Goal: Task Accomplishment & Management: Complete application form

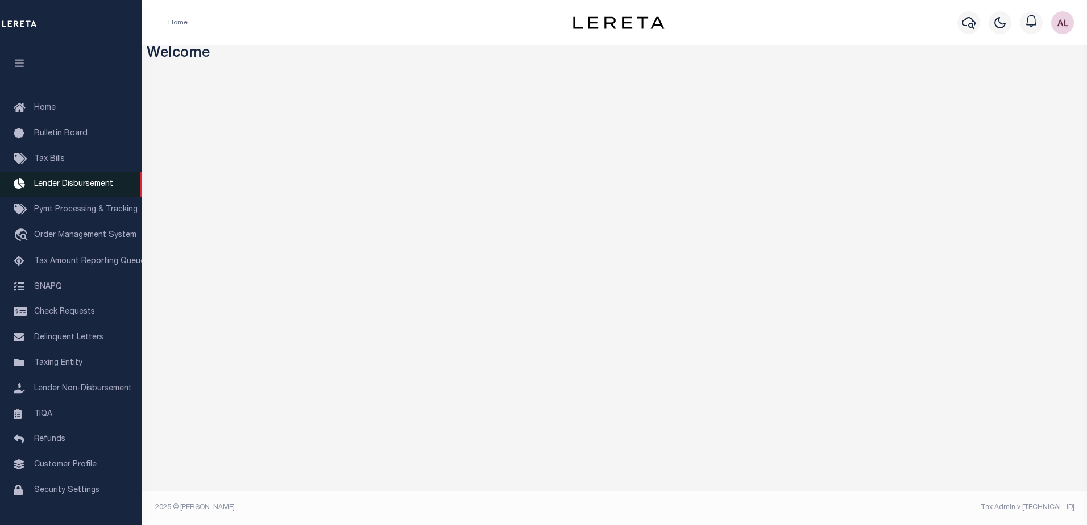
click at [77, 183] on span "Lender Disbursement" at bounding box center [73, 184] width 79 height 8
click at [970, 18] on icon "button" at bounding box center [969, 23] width 14 height 12
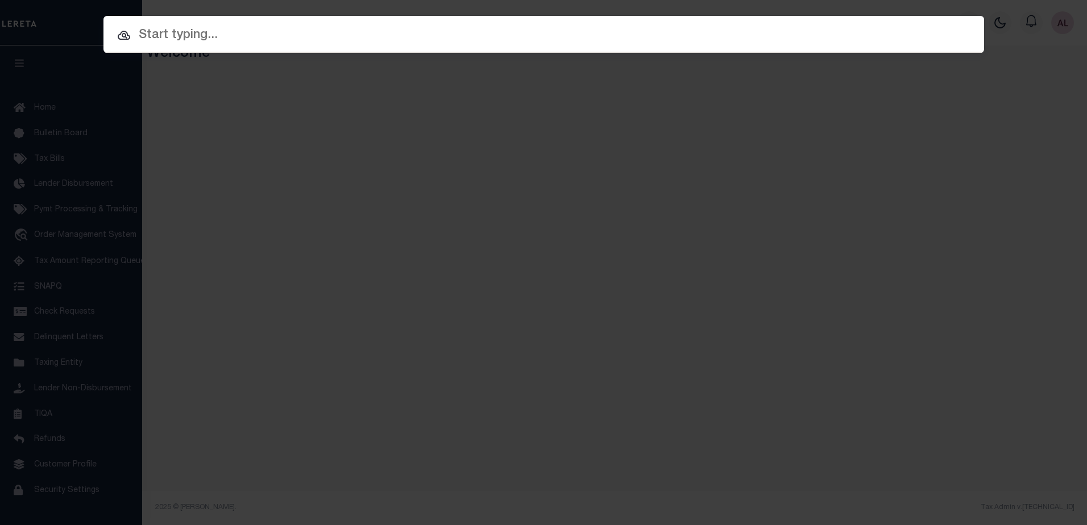
click at [169, 27] on input "text" at bounding box center [543, 36] width 881 height 20
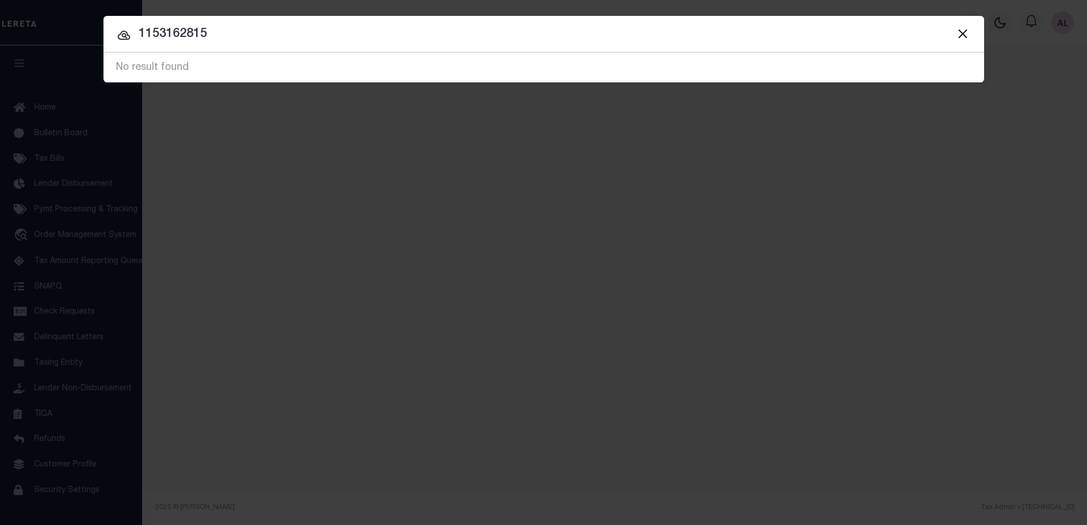
drag, startPoint x: 167, startPoint y: 38, endPoint x: 159, endPoint y: 35, distance: 8.3
click at [159, 35] on input "1153162815" at bounding box center [543, 34] width 881 height 20
type input "1156162815"
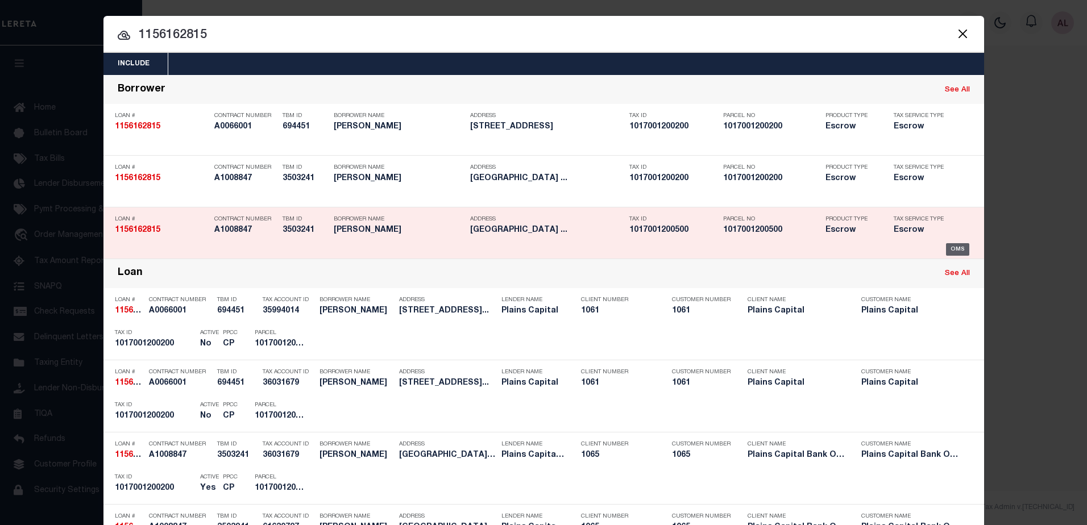
click at [957, 249] on div "OMS" at bounding box center [957, 249] width 23 height 13
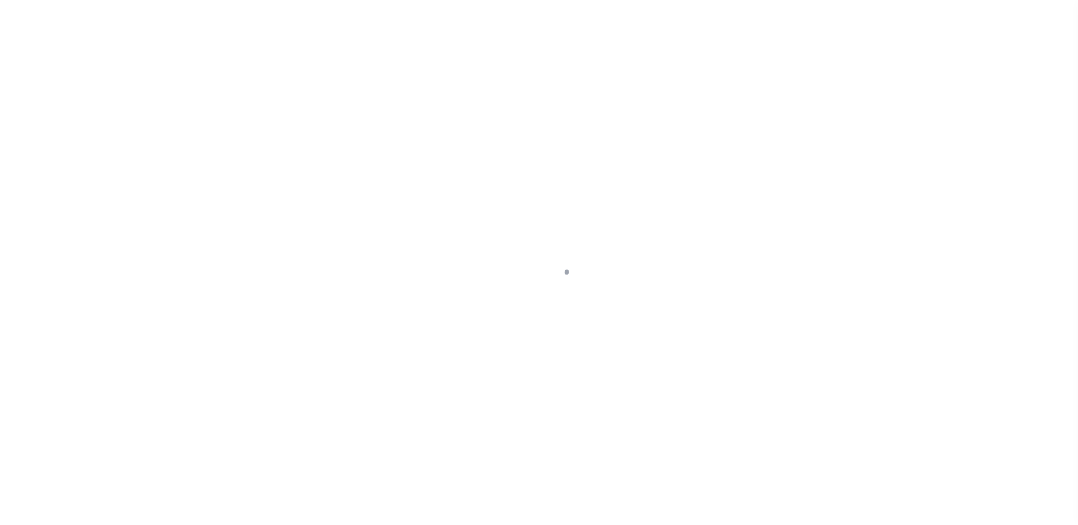
select select "10"
select select "Escrow"
type input "836 COUNTY ROAD 402"
select select
type input "FALFURRIAS TX 78355-5627"
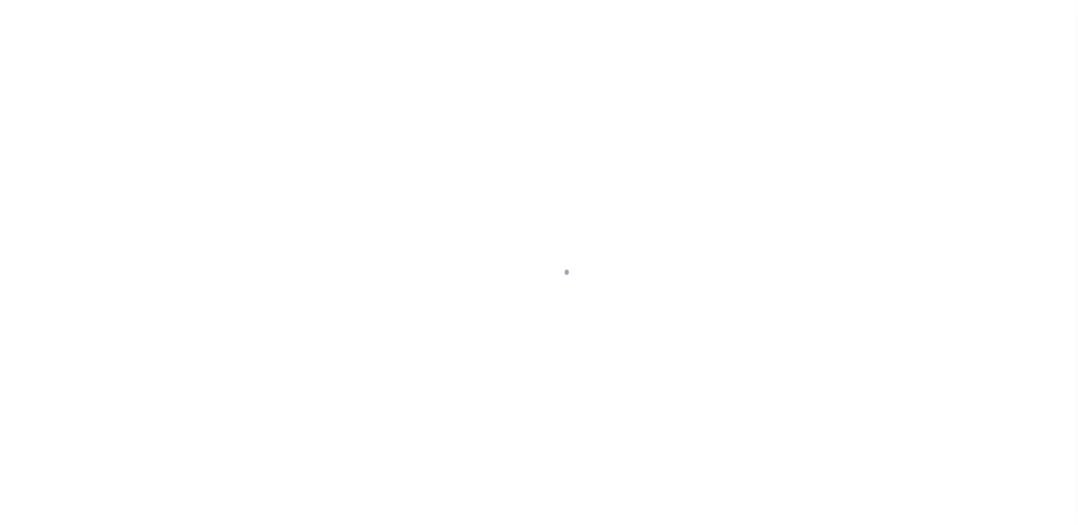
type input "TX"
type textarea "A-170 RAMON DE LA GARZA OUT OF 33 ACRE TRACT. (1 ACRE AND 7.321 ACRES) PARCEL N…"
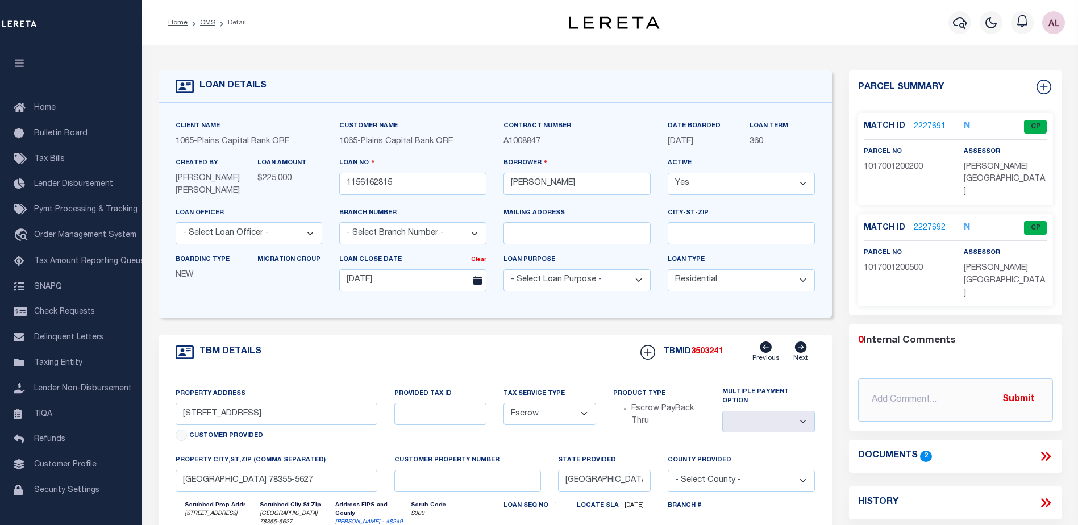
click at [922, 222] on link "2227692" at bounding box center [930, 228] width 32 height 12
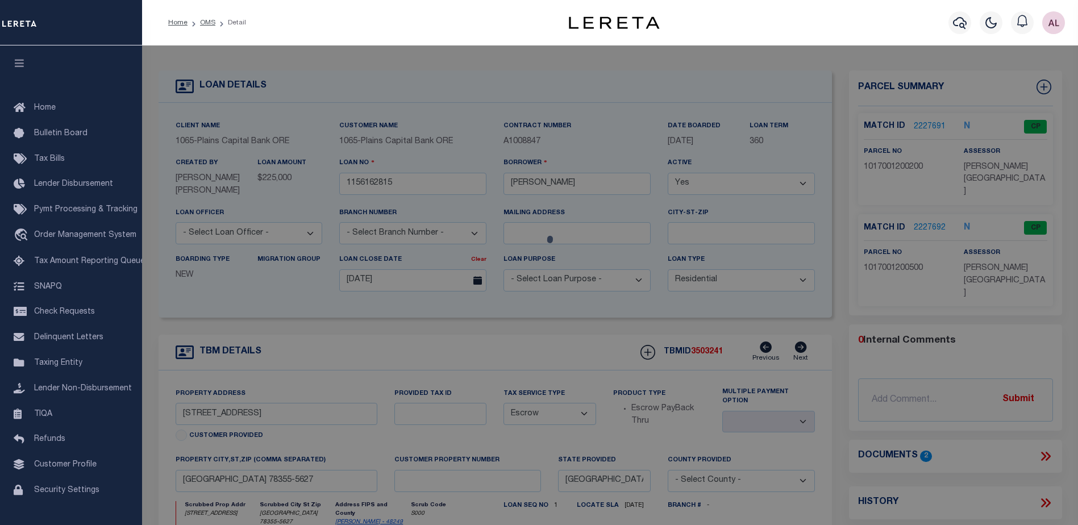
checkbox input "false"
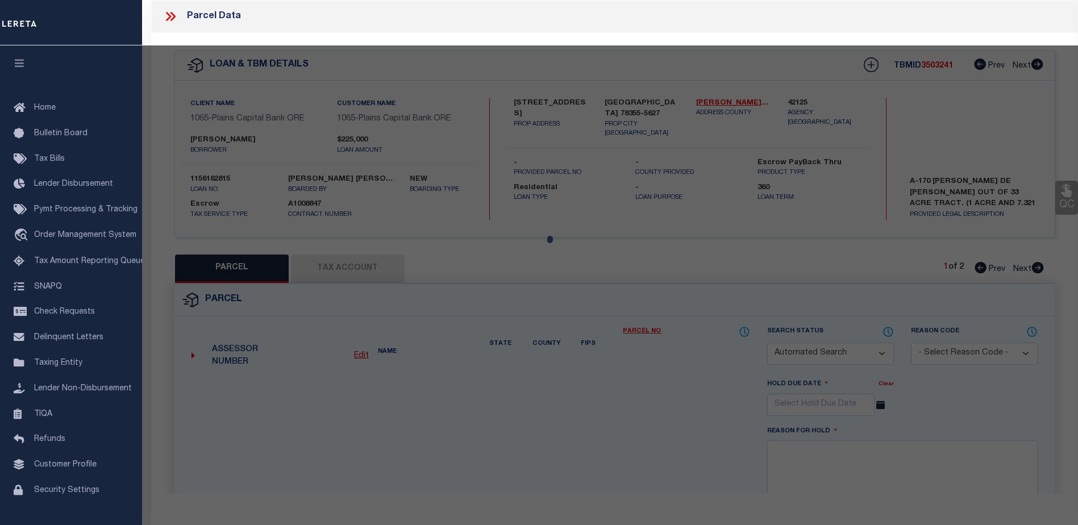
select select "CP"
type input "CANALES MICHAEL RAY"
select select "AGW"
select select
type input "CR 402"
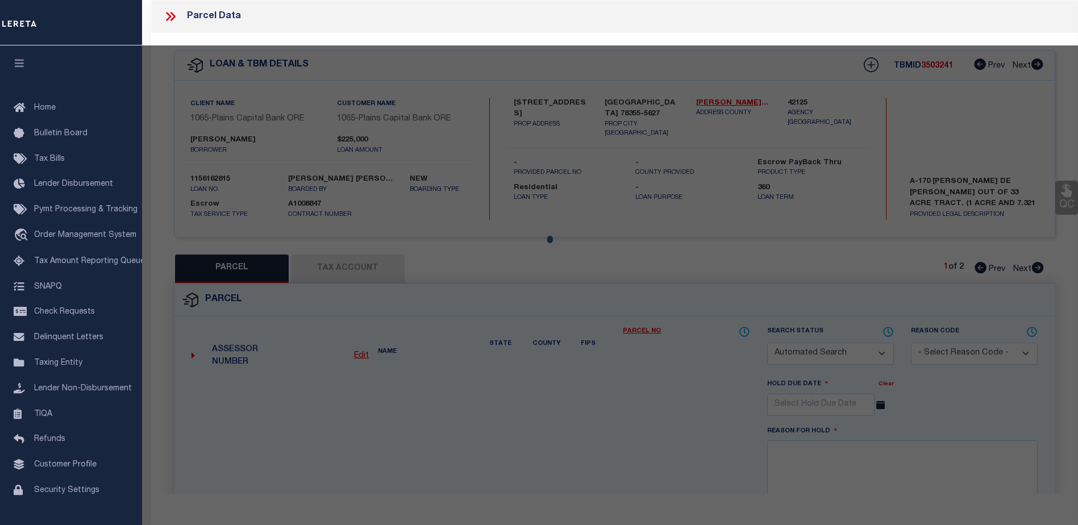
checkbox input "false"
type input "FALFURRIAS"
type textarea "A-170 [PERSON_NAME] DE [PERSON_NAME] N/2 OF S/2 OF ORG 33.285 AC TR 7.321"
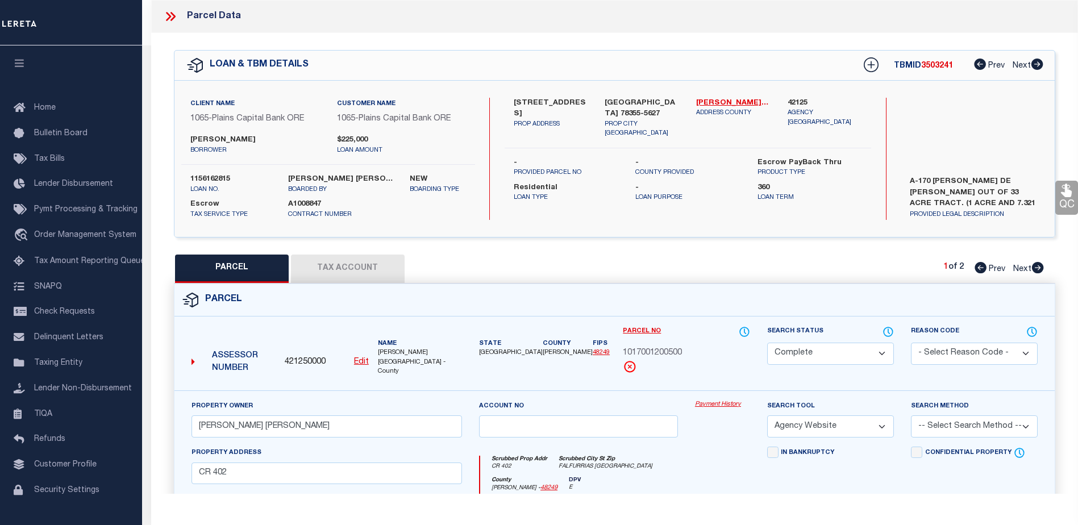
click at [721, 400] on link "Payment History" at bounding box center [722, 405] width 55 height 10
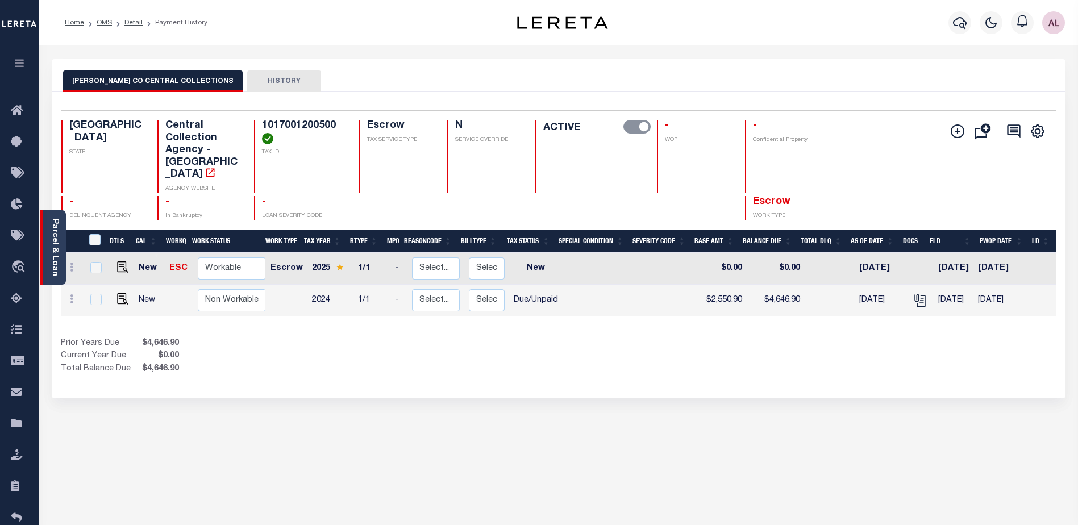
click at [51, 268] on link "Parcel & Loan" at bounding box center [55, 247] width 8 height 57
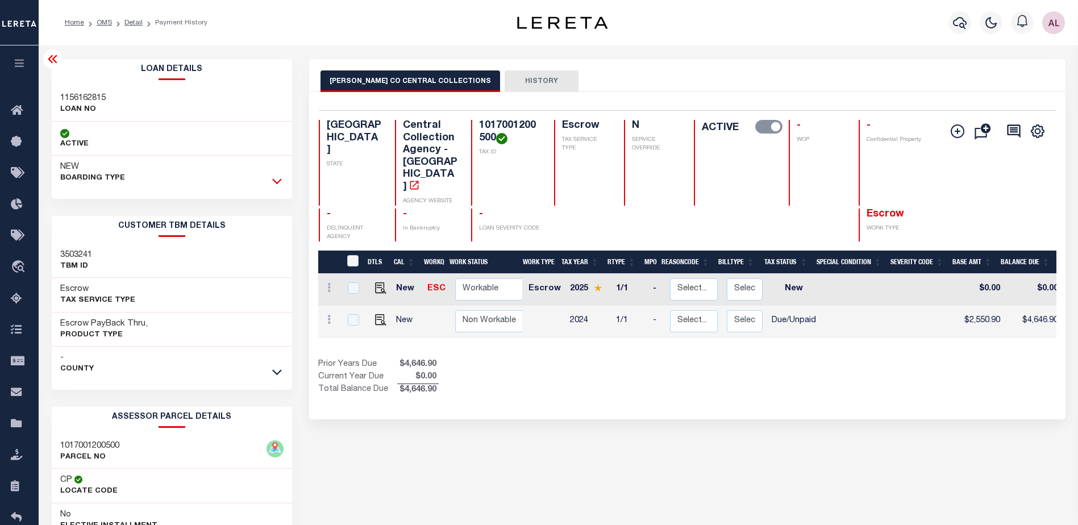
click at [273, 179] on icon at bounding box center [277, 181] width 10 height 12
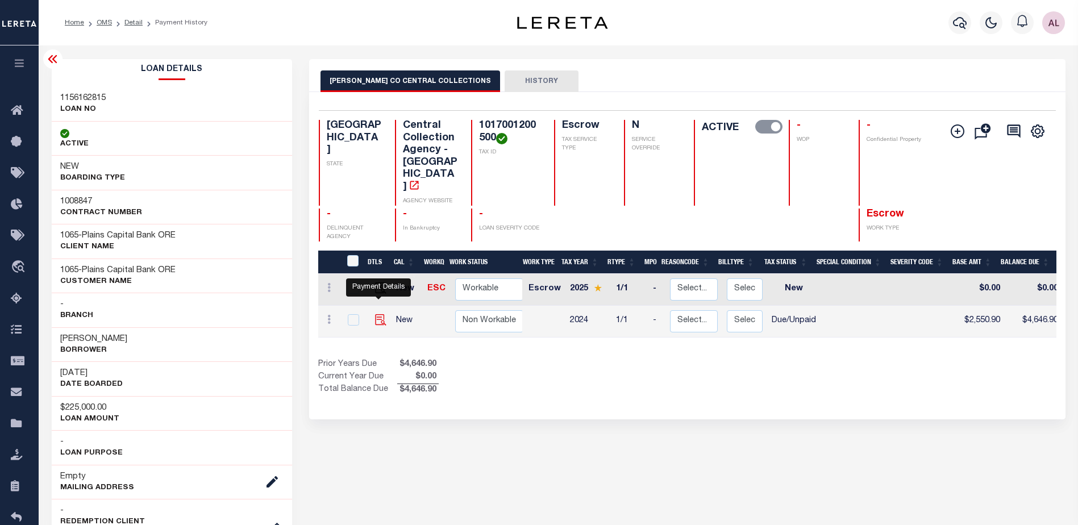
click at [378, 314] on img "" at bounding box center [380, 319] width 11 height 11
checkbox input "true"
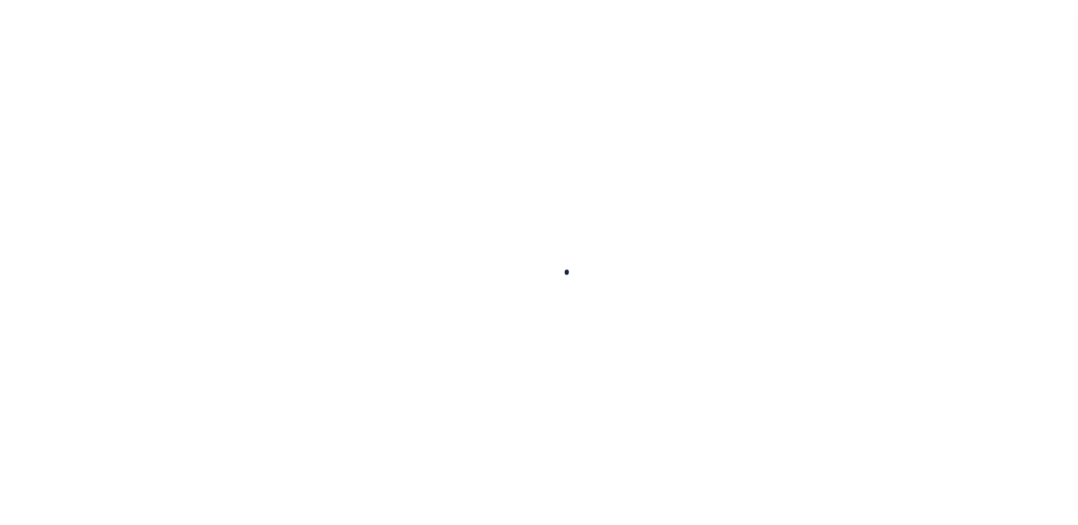
checkbox input "false"
type textarea "Loan delinq tax years 2017 - 2024 see attachment for details."
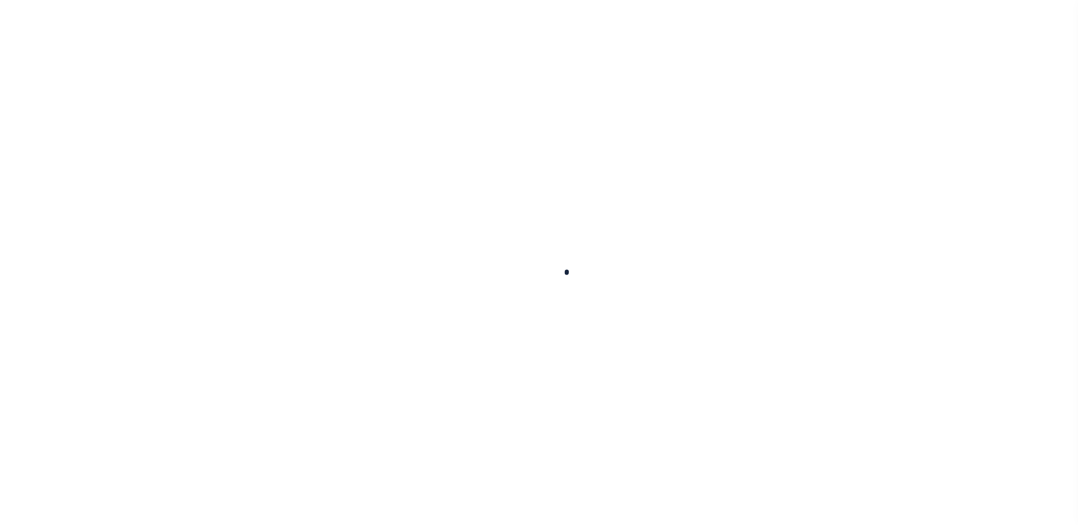
type input "[DATE]"
select select "DUE"
type input "$2,550.9"
type input "$4,646.9"
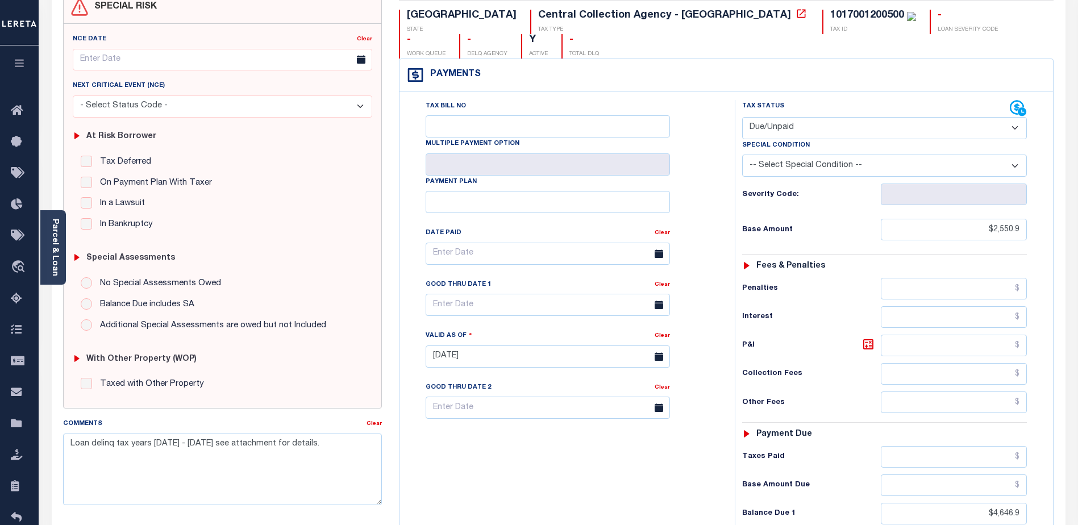
scroll to position [114, 0]
click at [657, 300] on icon at bounding box center [659, 304] width 9 height 9
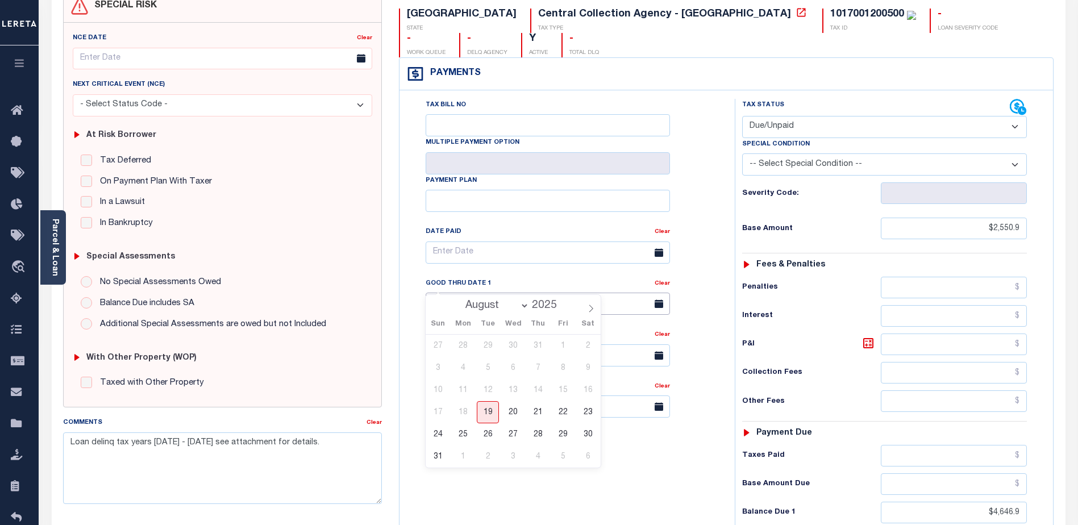
click at [454, 293] on input "text" at bounding box center [548, 304] width 244 height 22
click at [563, 434] on span "29" at bounding box center [563, 435] width 22 height 22
type input "08/29/2025"
type input "[DATE]"
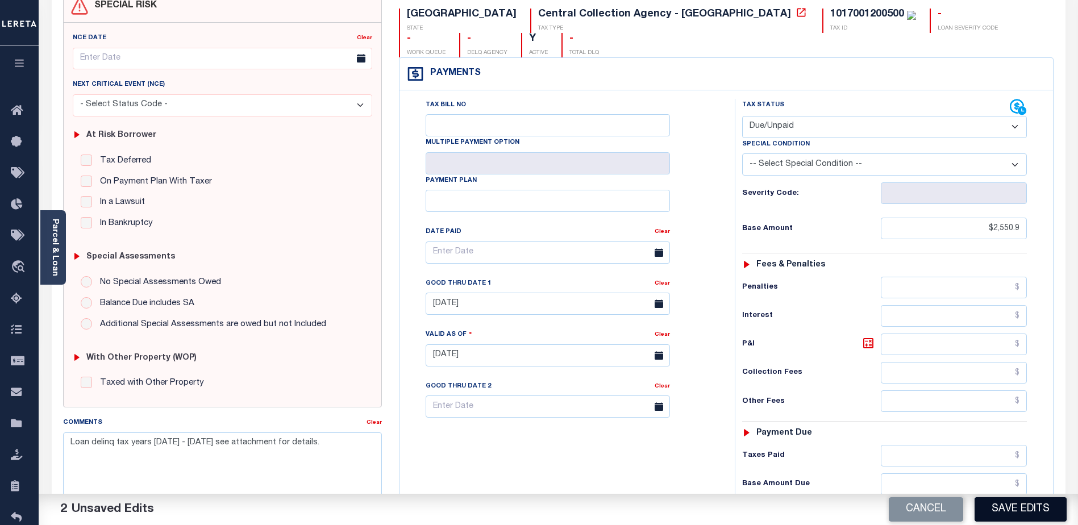
click at [1008, 509] on button "Save Edits" at bounding box center [1021, 509] width 92 height 24
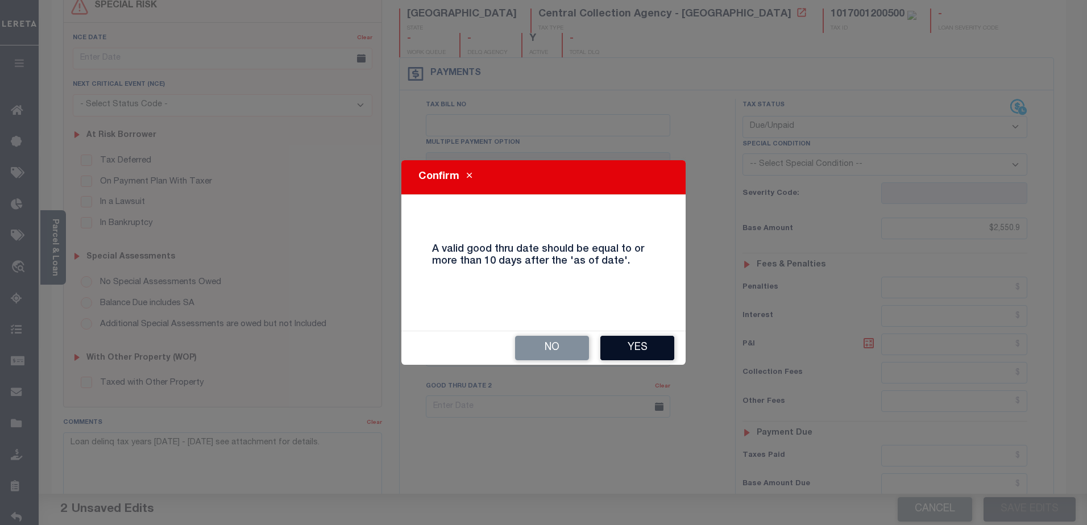
click at [617, 348] on button "Yes" at bounding box center [637, 348] width 74 height 24
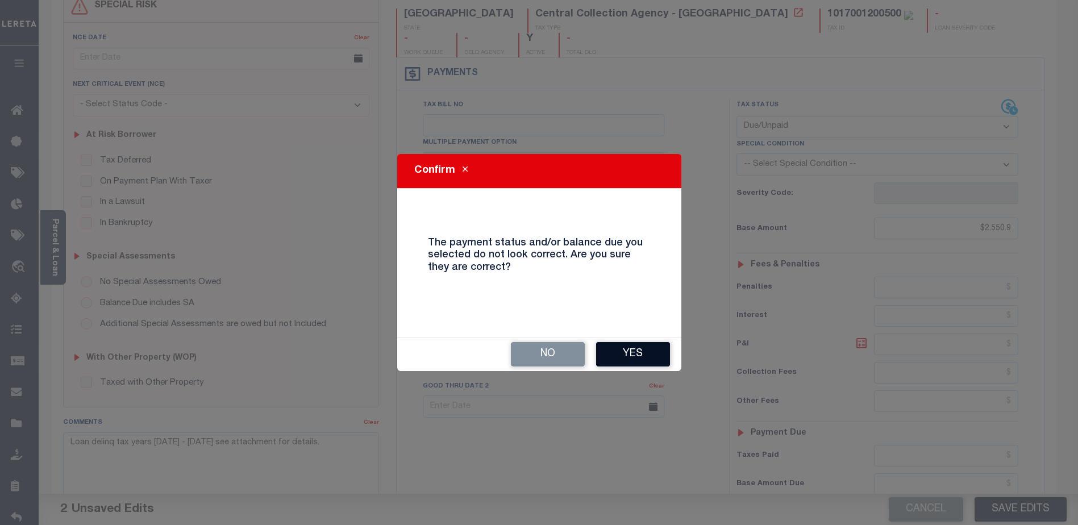
click at [633, 358] on button "Yes" at bounding box center [633, 354] width 74 height 24
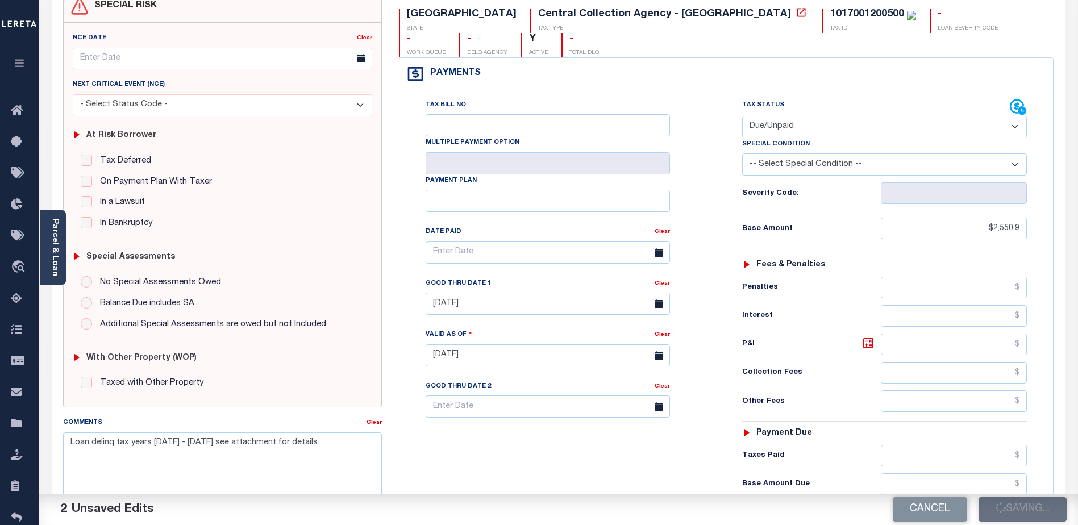
checkbox input "false"
type input "$2,550.9"
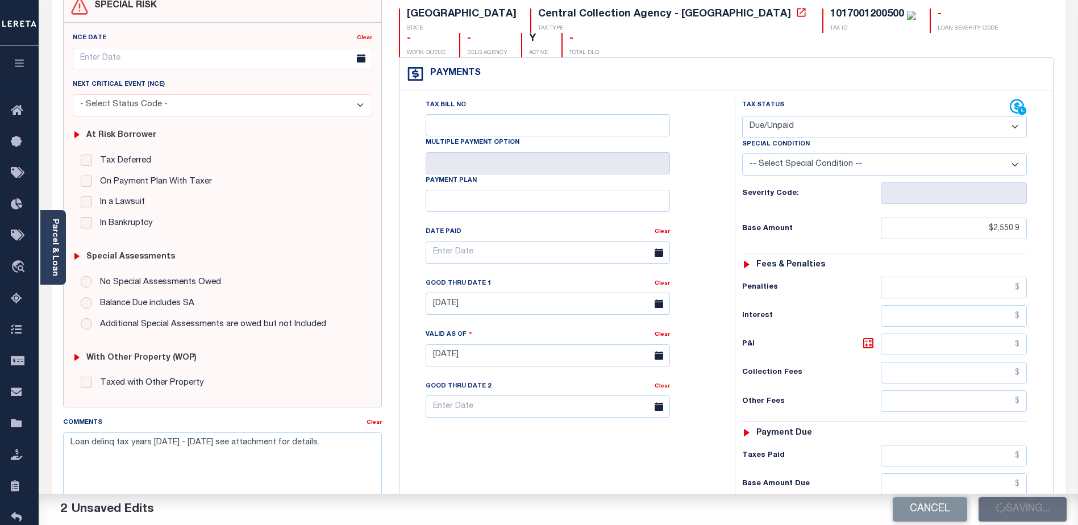
type input "$4,646.9"
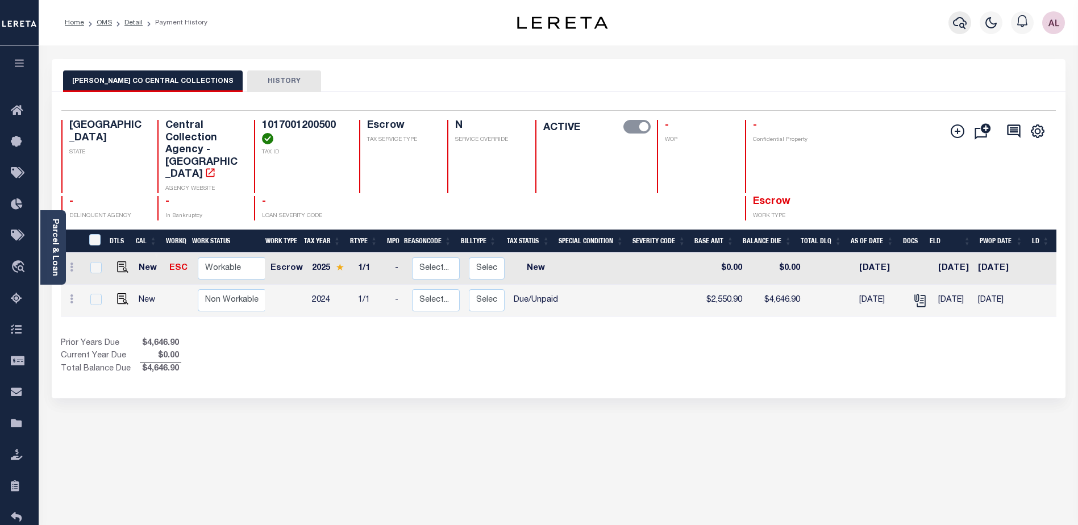
click at [957, 20] on icon "button" at bounding box center [960, 23] width 14 height 12
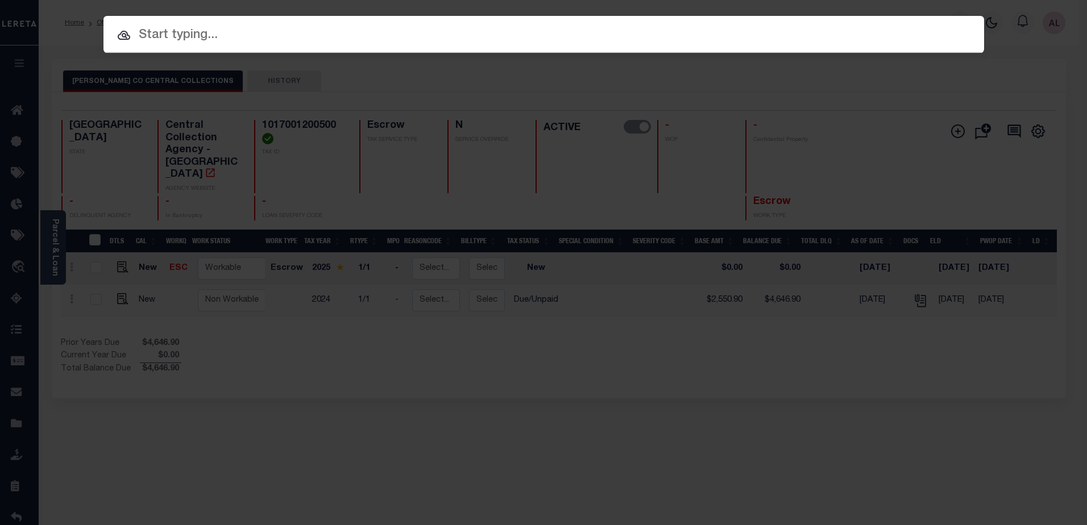
click at [151, 33] on input "text" at bounding box center [543, 36] width 881 height 20
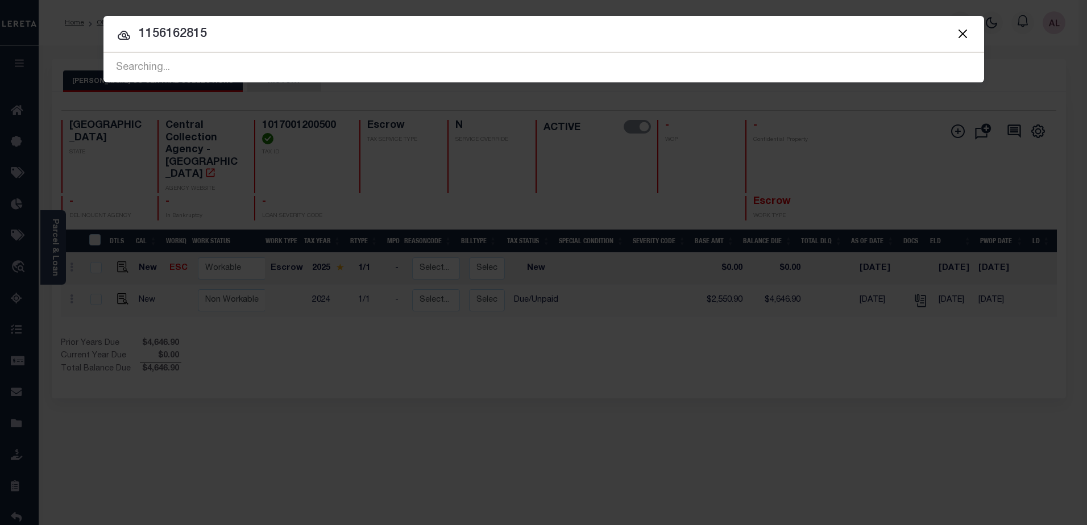
type input "1156162815"
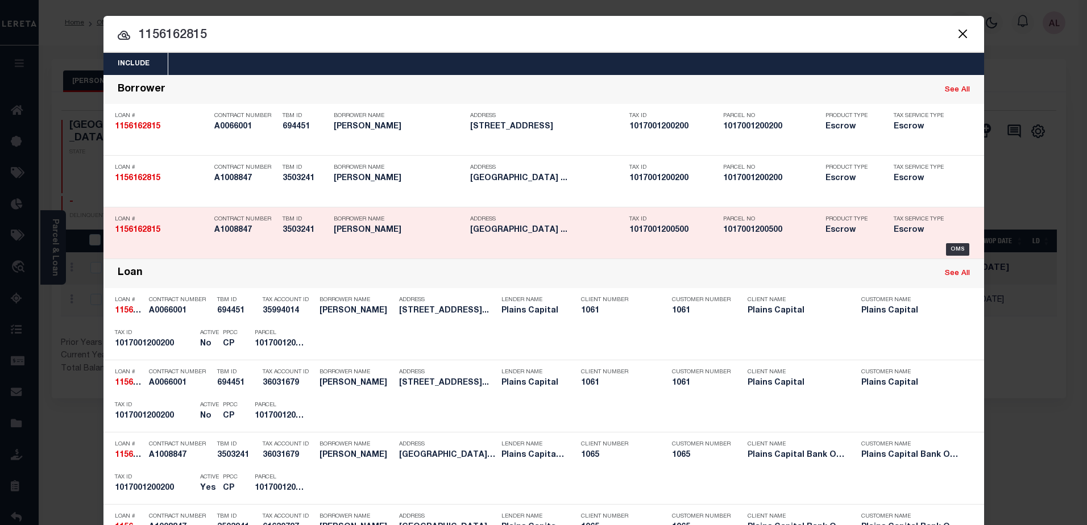
drag, startPoint x: 781, startPoint y: 227, endPoint x: 725, endPoint y: 233, distance: 55.4
click at [725, 233] on h5 "1017001200500" at bounding box center [771, 231] width 97 height 10
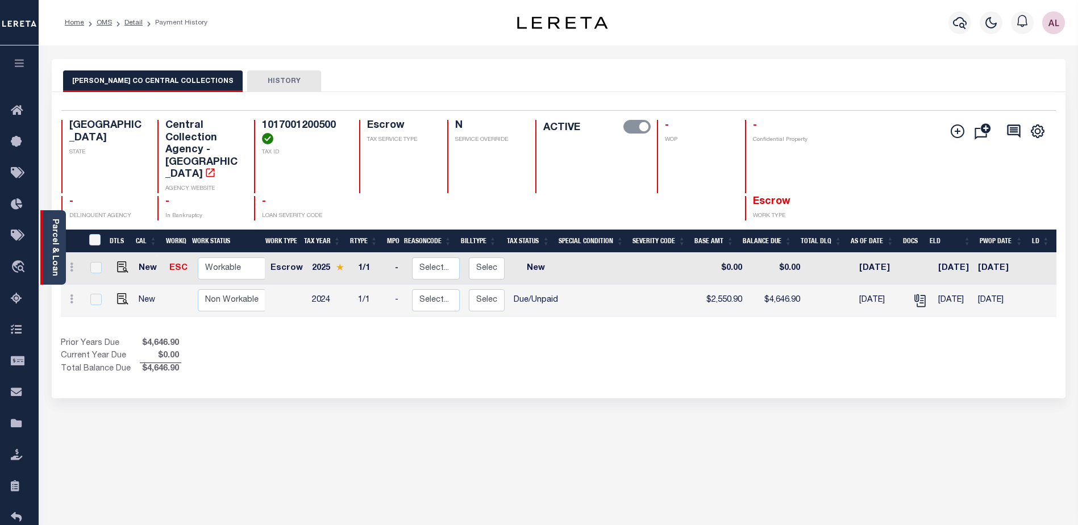
click at [58, 262] on link "Parcel & Loan" at bounding box center [55, 247] width 8 height 57
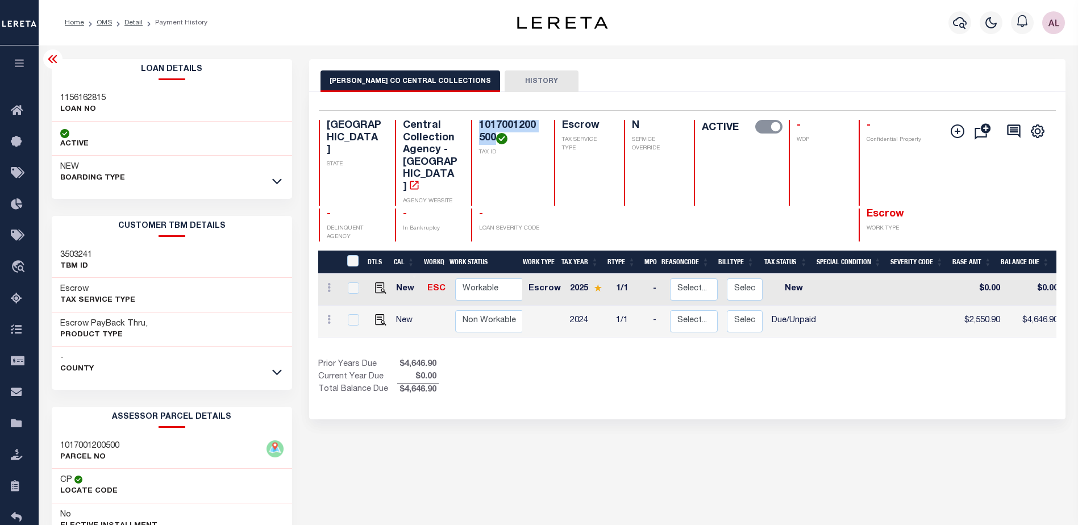
drag, startPoint x: 492, startPoint y: 140, endPoint x: 476, endPoint y: 126, distance: 20.9
click at [476, 126] on div "1017001200500 TAX ID" at bounding box center [505, 163] width 69 height 86
copy h4 "1017001200500"
click at [956, 26] on icon "button" at bounding box center [960, 23] width 14 height 12
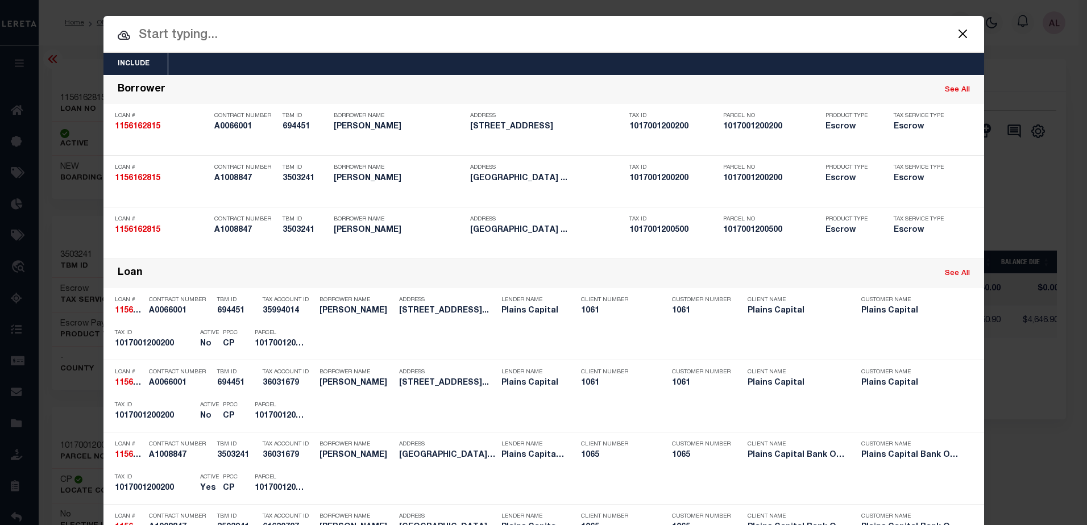
click at [218, 32] on input "text" at bounding box center [543, 36] width 881 height 20
click at [180, 31] on input "text" at bounding box center [543, 36] width 881 height 20
paste input "1017001200500"
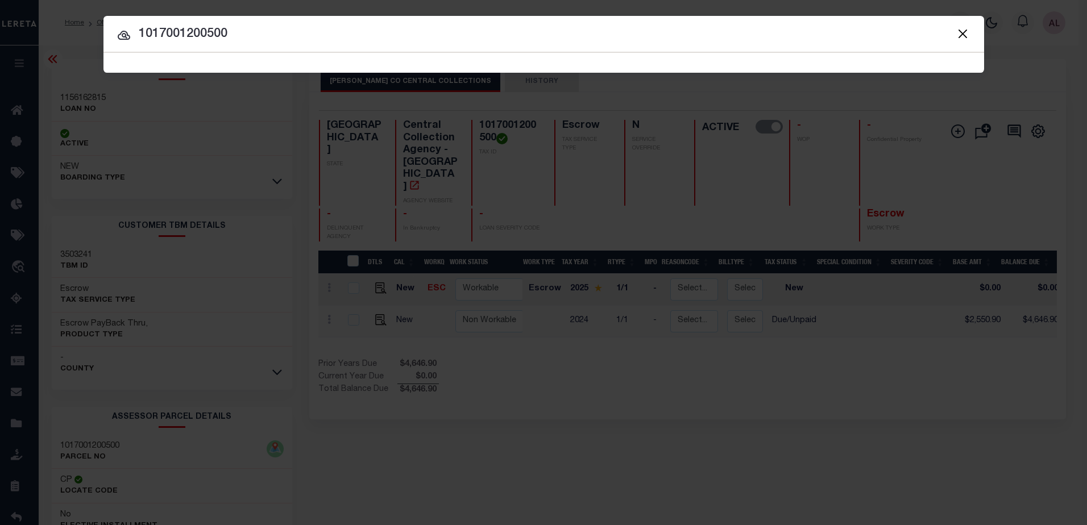
click at [211, 32] on input "1017001200500" at bounding box center [543, 34] width 881 height 20
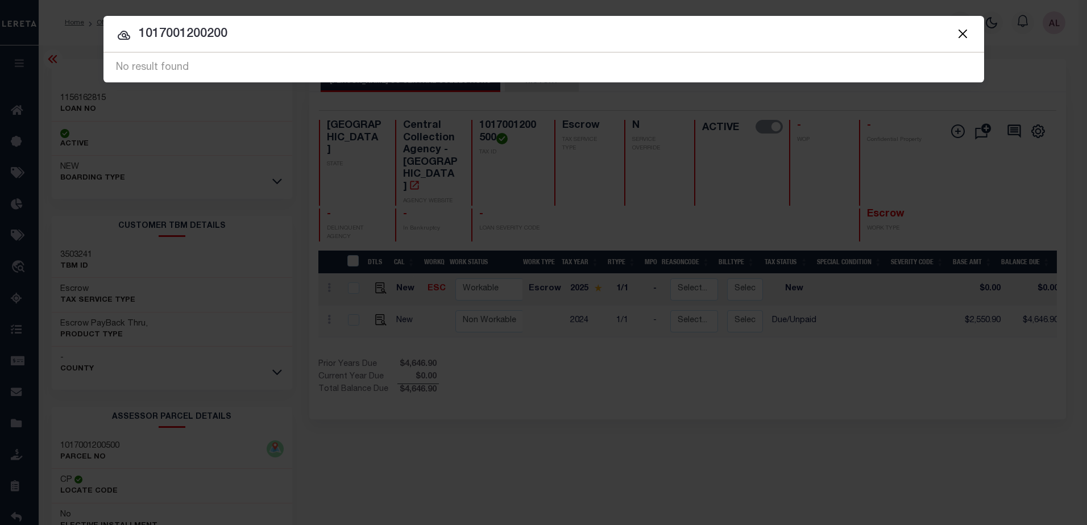
drag, startPoint x: 310, startPoint y: 30, endPoint x: -2, endPoint y: 53, distance: 312.9
click at [0, 53] on html "Home OMS Detail Payment History Profile" at bounding box center [543, 356] width 1087 height 712
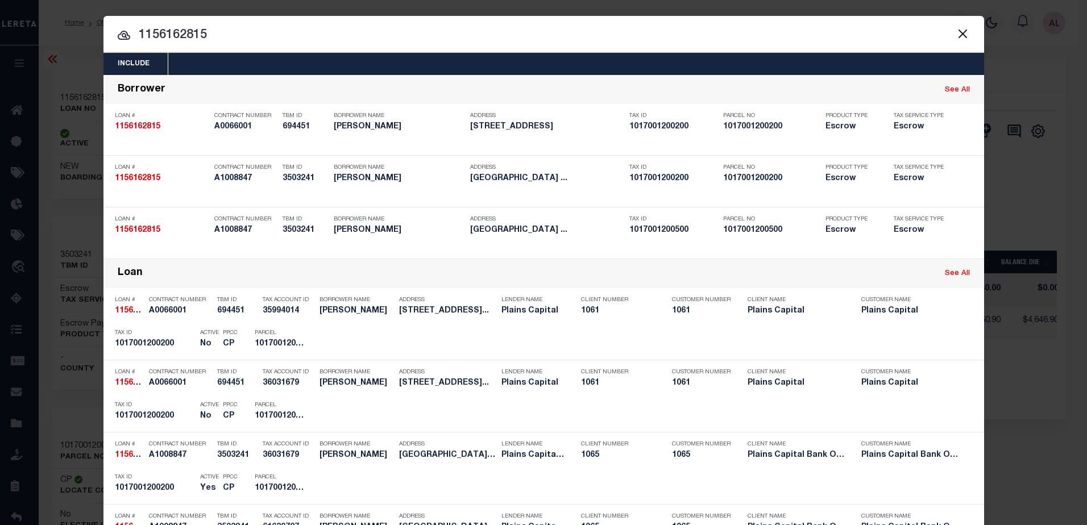
type input "1156162815"
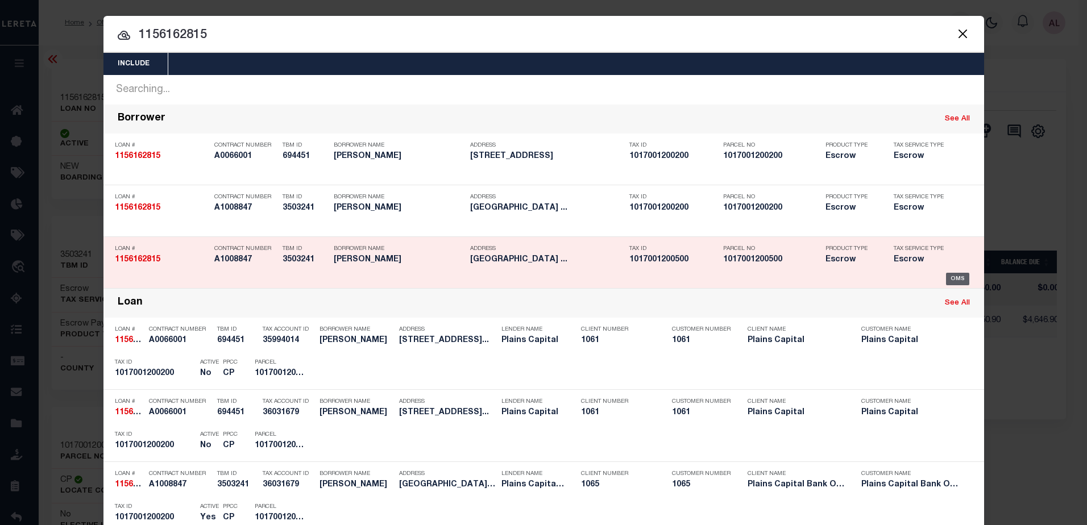
click at [951, 277] on div "OMS" at bounding box center [957, 279] width 23 height 13
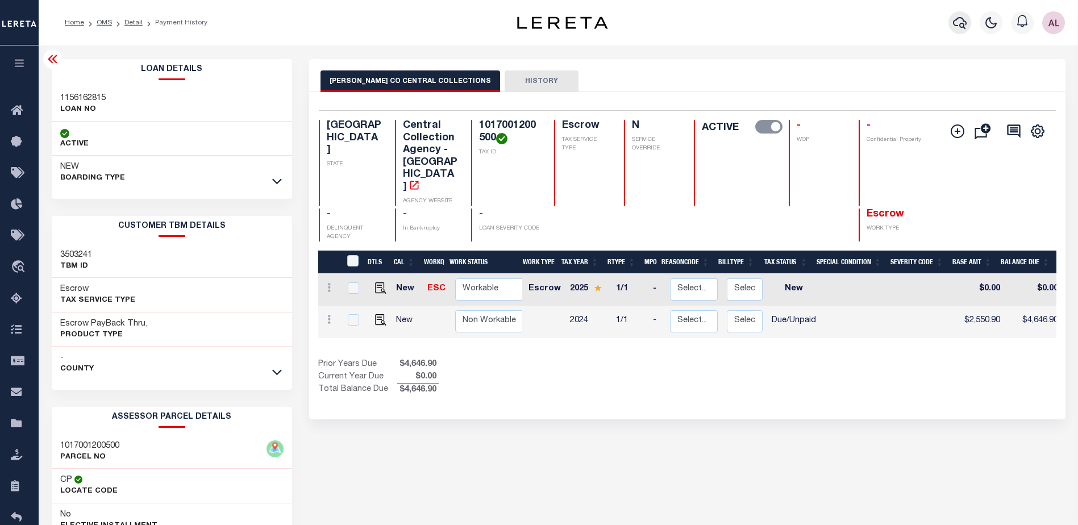
click at [959, 23] on icon "button" at bounding box center [960, 23] width 14 height 14
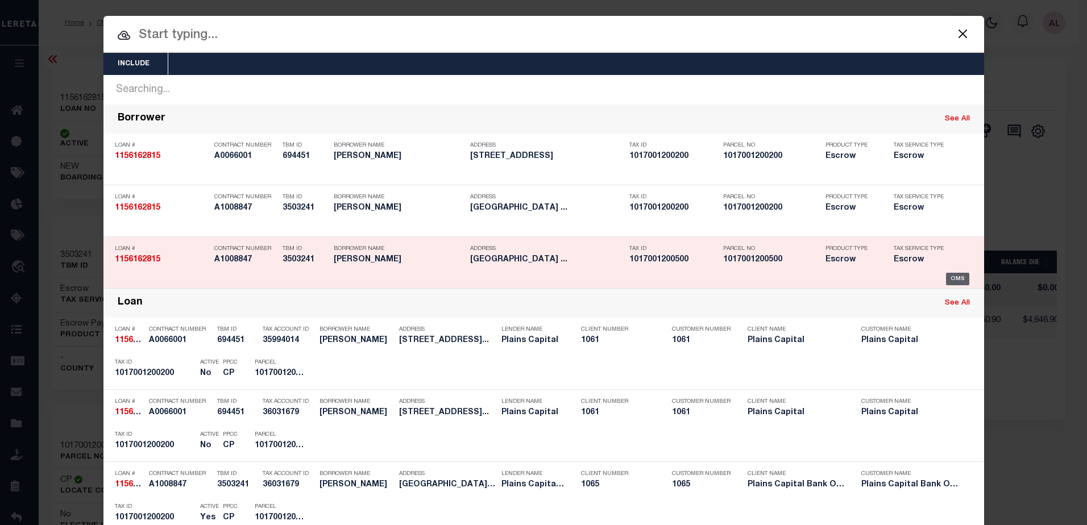
click at [949, 277] on div "OMS" at bounding box center [957, 279] width 23 height 13
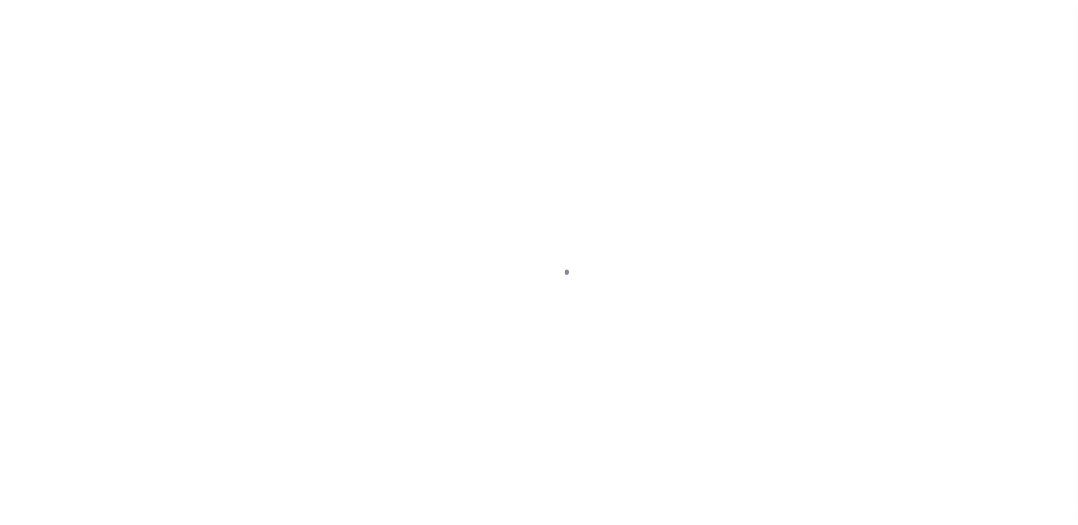
select select "10"
select select "Escrow"
type input "[STREET_ADDRESS]"
select select
type input "[GEOGRAPHIC_DATA] 78355-5627"
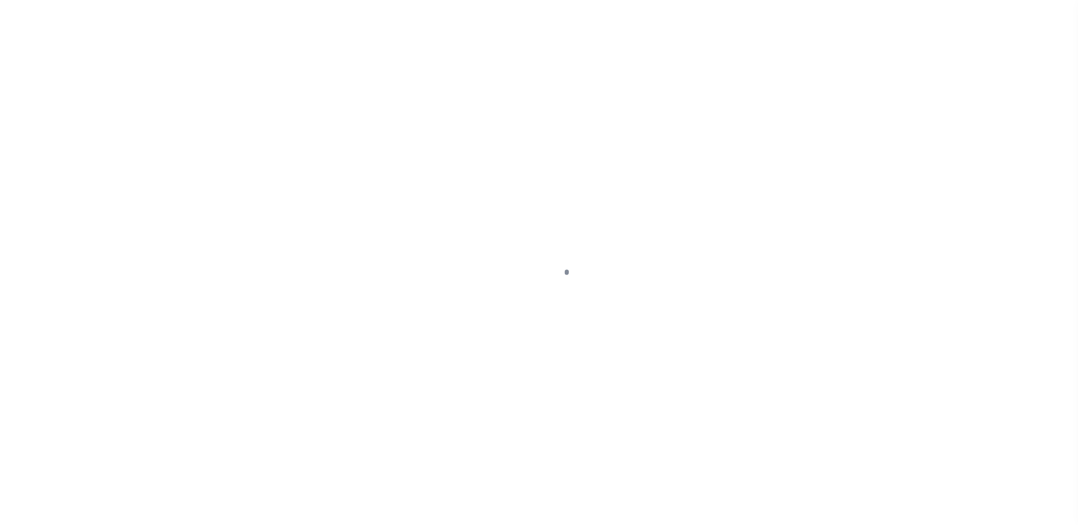
type input "[GEOGRAPHIC_DATA]"
type textarea "A-170 [PERSON_NAME] DE [PERSON_NAME] OUT OF 33 ACRE TRACT. (1 ACRE AND 7.321 AC…"
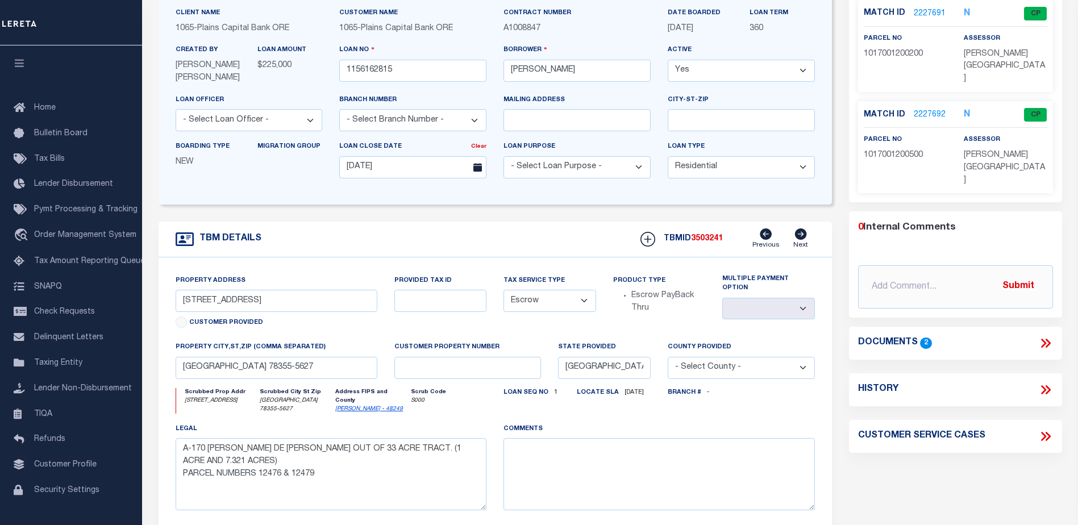
scroll to position [114, 0]
click at [926, 109] on link "2227692" at bounding box center [930, 115] width 32 height 12
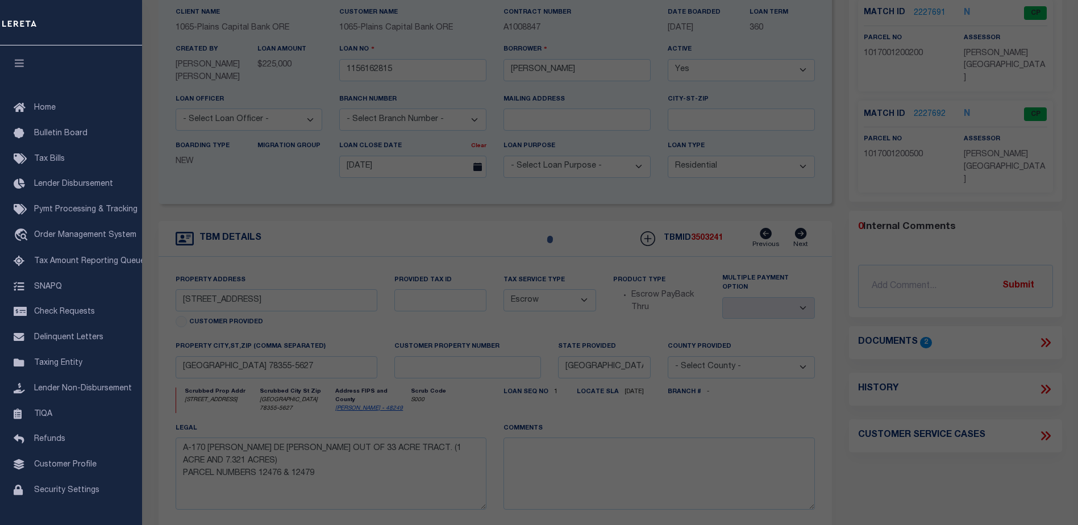
checkbox input "false"
select select "CP"
type input "[PERSON_NAME] [PERSON_NAME]"
select select "AGW"
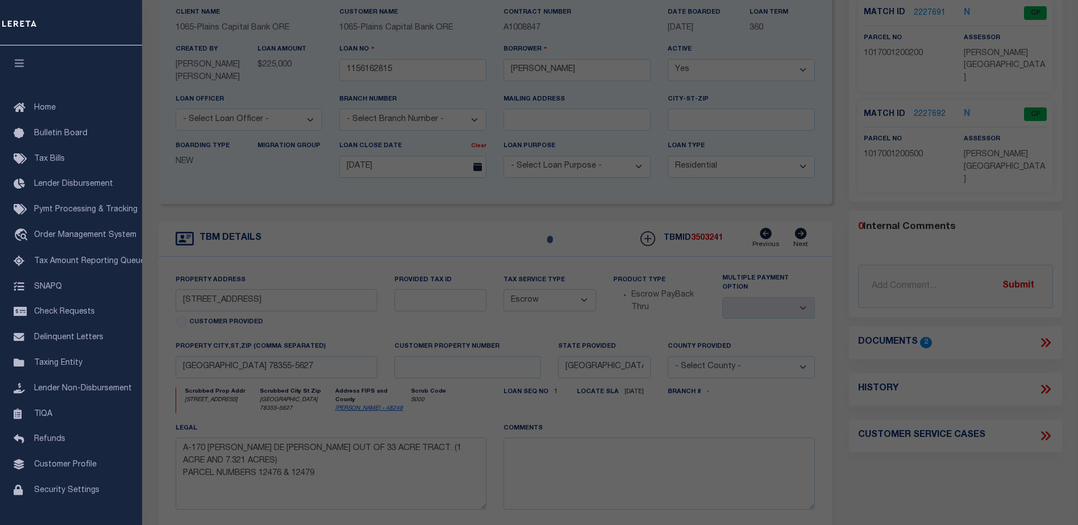
select select
type input "CR 402"
checkbox input "false"
type input "FALFURRIAS"
type textarea "A-170 RAMON DE LA GARZA N/2 OF S/2 OF ORG 33.285 AC TR 7.321"
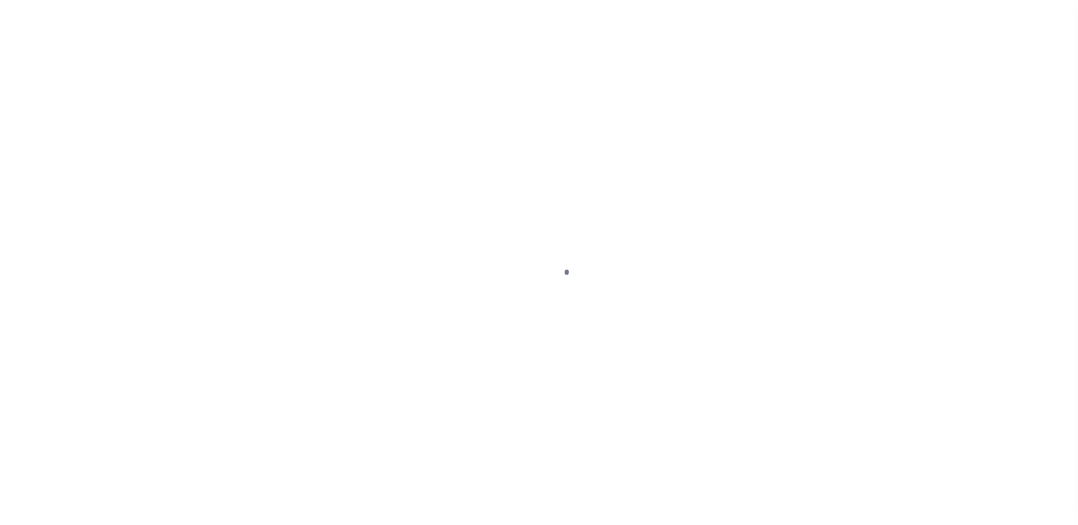
select select "10"
select select "Escrow"
type input "[STREET_ADDRESS]"
select select
type input "[GEOGRAPHIC_DATA] 78355-5627"
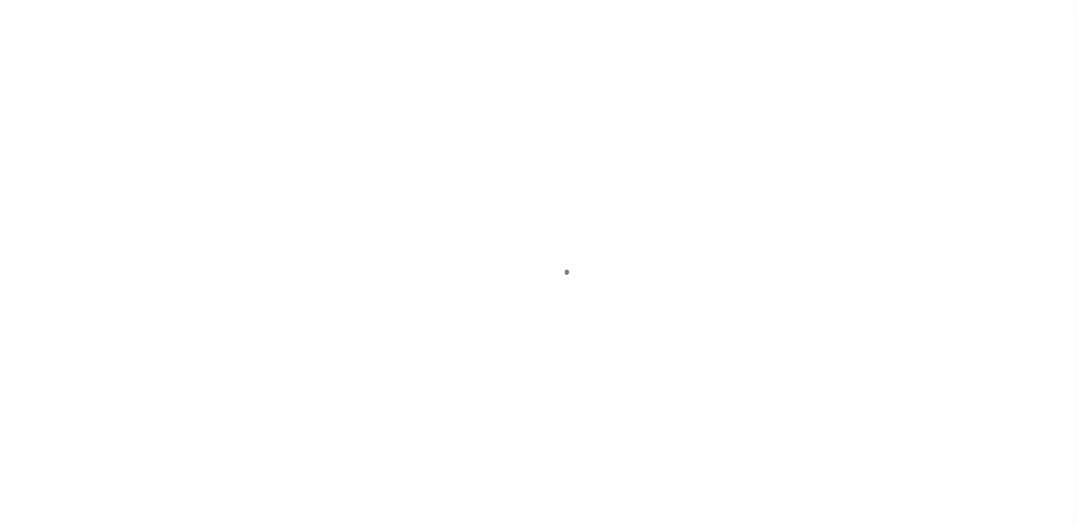
type input "[GEOGRAPHIC_DATA]"
type textarea "A-170 [PERSON_NAME] DE [PERSON_NAME] OUT OF 33 ACRE TRACT. (1 ACRE AND 7.321 AC…"
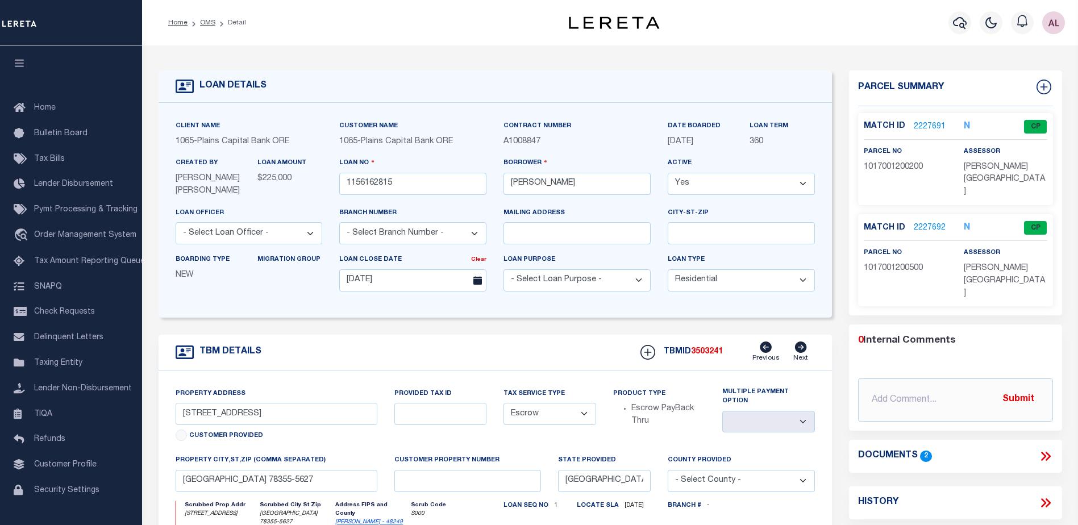
click at [928, 126] on link "2227691" at bounding box center [930, 127] width 32 height 12
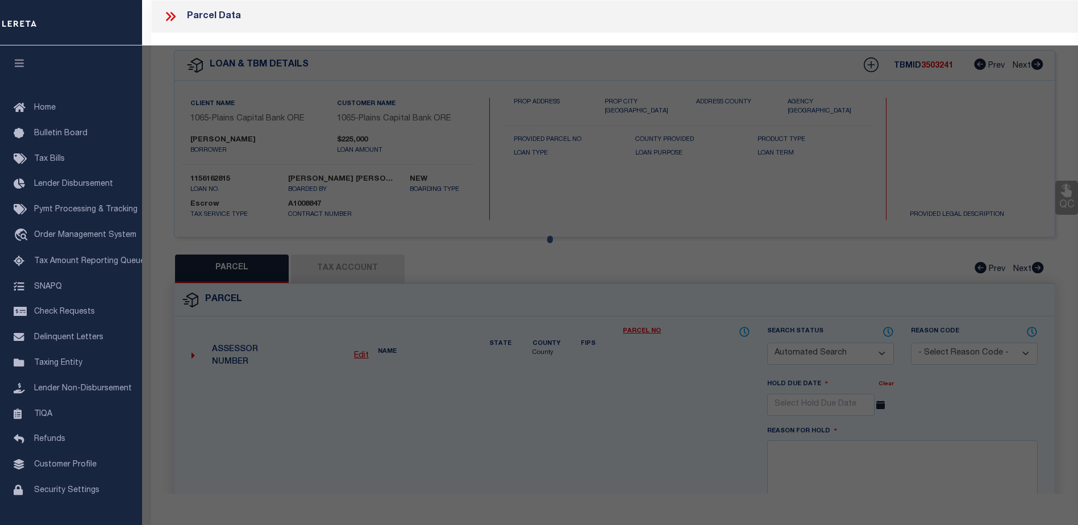
checkbox input "false"
select select "CP"
type input "CANALES MICHAEL RAY"
type input "1017001200200"
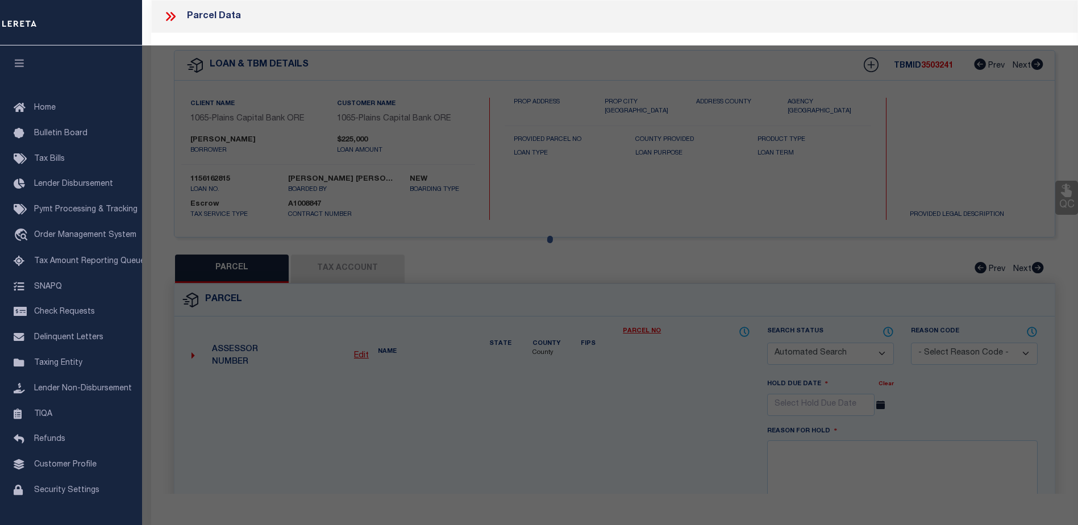
select select "AGW"
select select
type input "CR 402"
type input "FALFURRIAS"
type textarea "A-170 RAMON DE LA GARZA N/2 OF S/2 OF ORG 33.285 AC TR 0001.000"
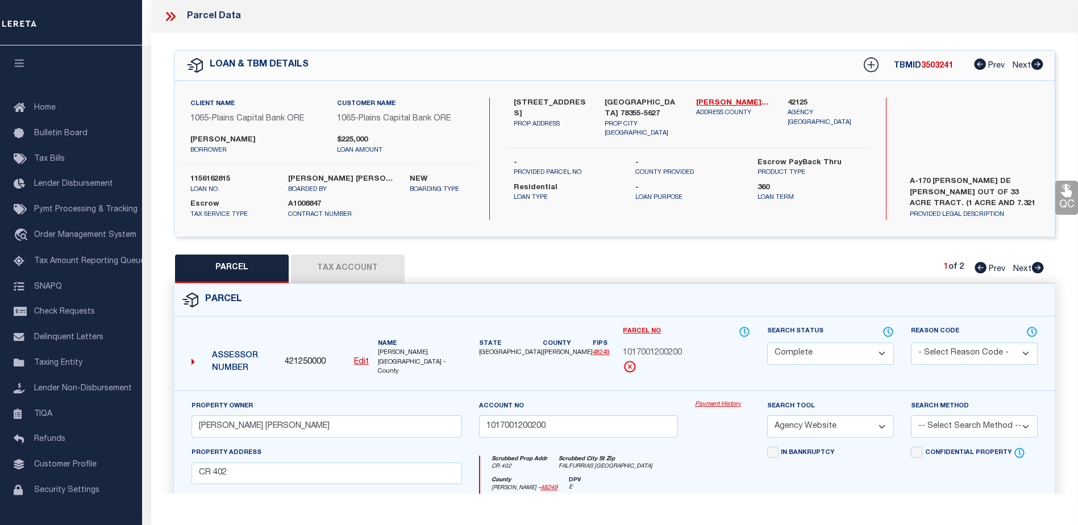
click at [713, 400] on link "Payment History" at bounding box center [722, 405] width 55 height 10
click at [978, 67] on icon at bounding box center [980, 64] width 12 height 11
click at [1038, 68] on icon at bounding box center [1038, 64] width 12 height 11
click at [1038, 66] on icon at bounding box center [1038, 64] width 12 height 11
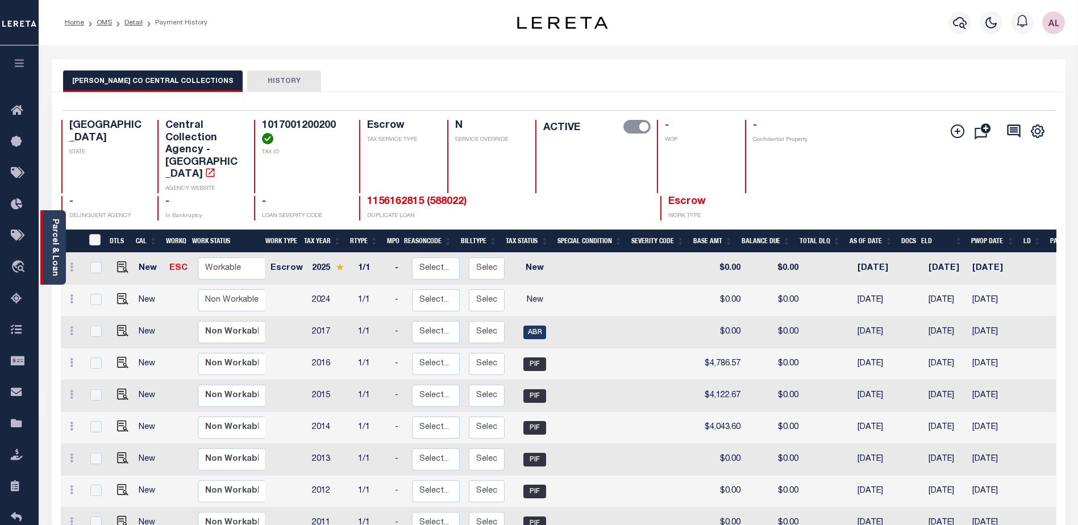
click at [51, 231] on link "Parcel & Loan" at bounding box center [55, 247] width 8 height 57
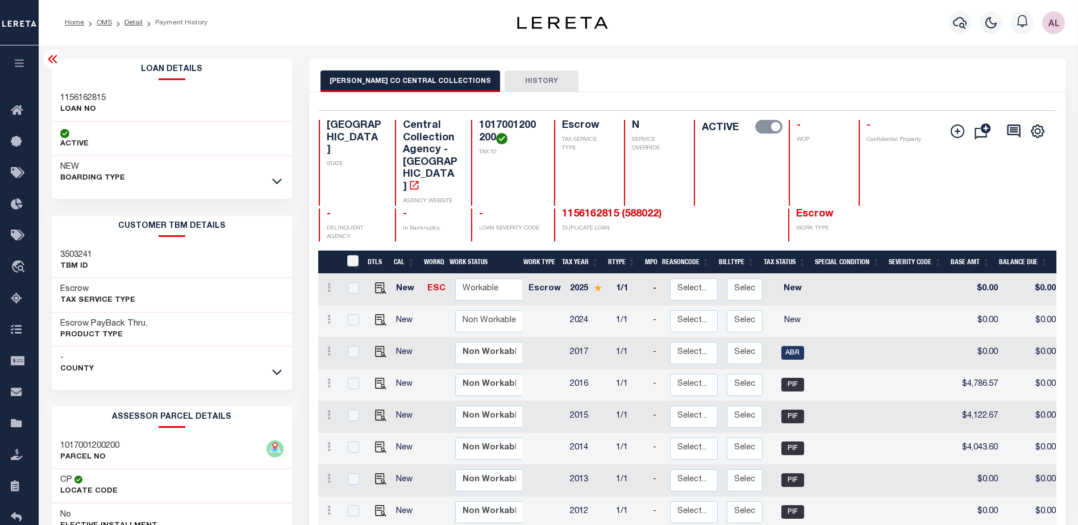
click at [518, 81] on button "HISTORY" at bounding box center [542, 81] width 74 height 22
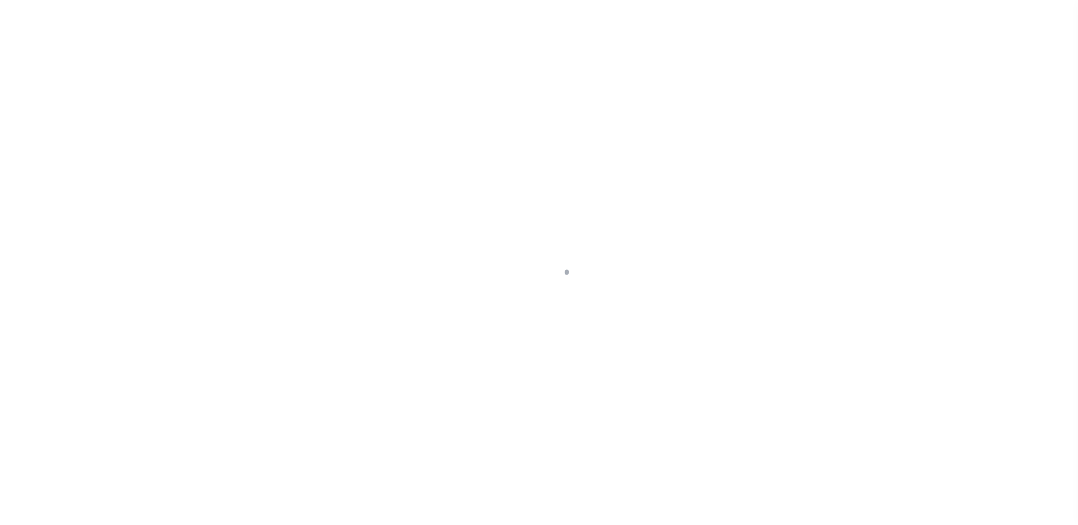
select select "10"
select select "Escrow"
type input "[STREET_ADDRESS]"
select select
type input "[GEOGRAPHIC_DATA] 78355-5627"
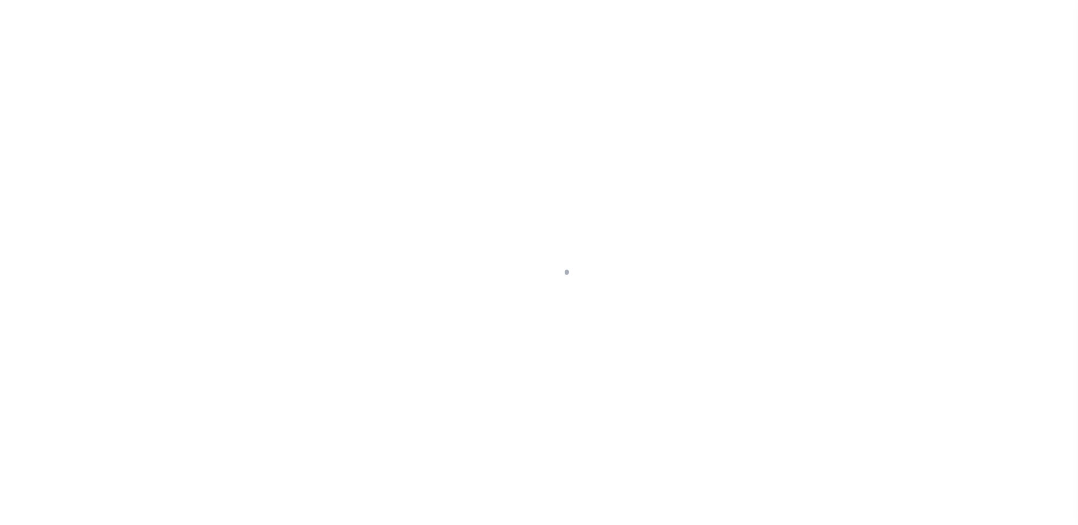
type input "[GEOGRAPHIC_DATA]"
type textarea "A-170 [PERSON_NAME] DE [PERSON_NAME] OUT OF 33 ACRE TRACT. (1 ACRE AND 7.321 AC…"
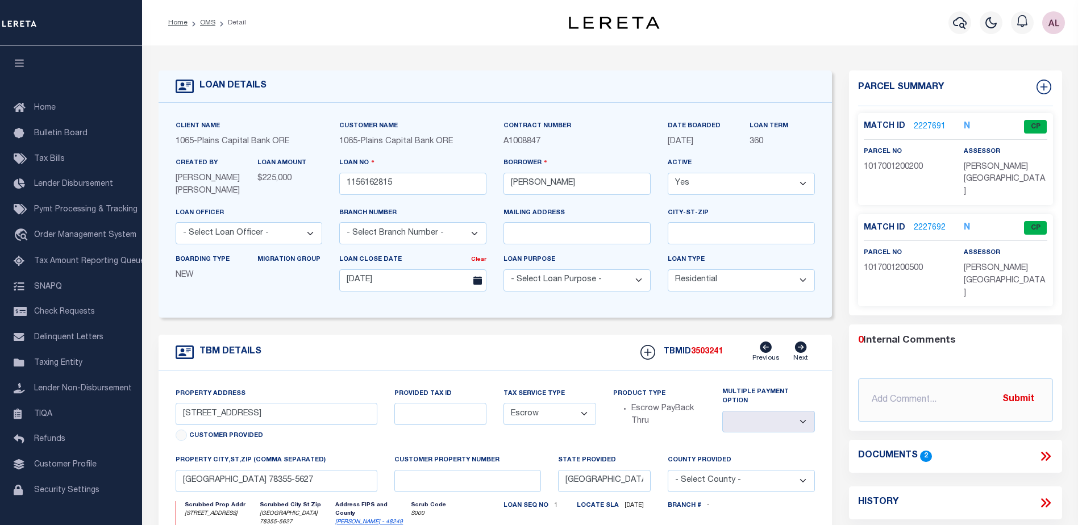
click at [930, 222] on link "2227692" at bounding box center [930, 228] width 32 height 12
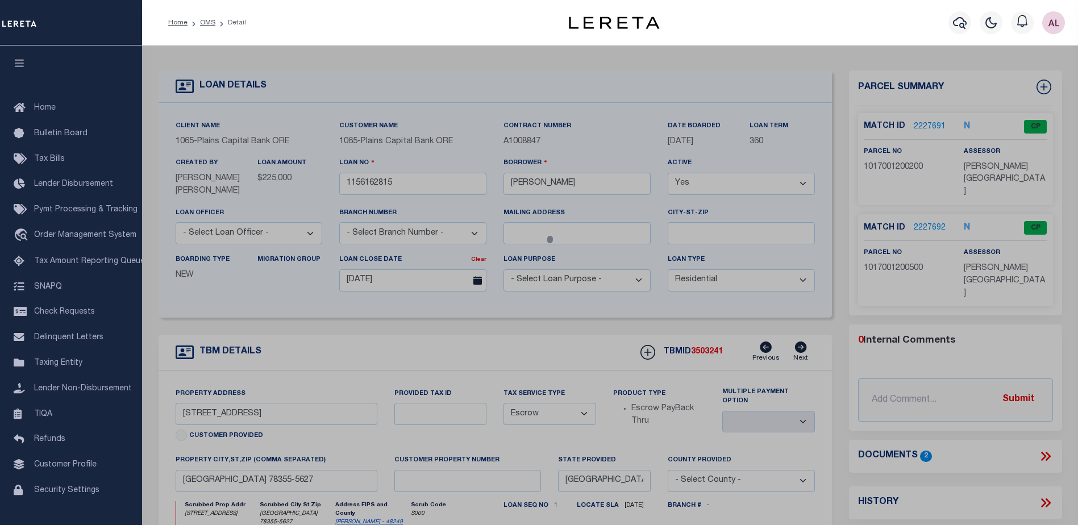
checkbox input "false"
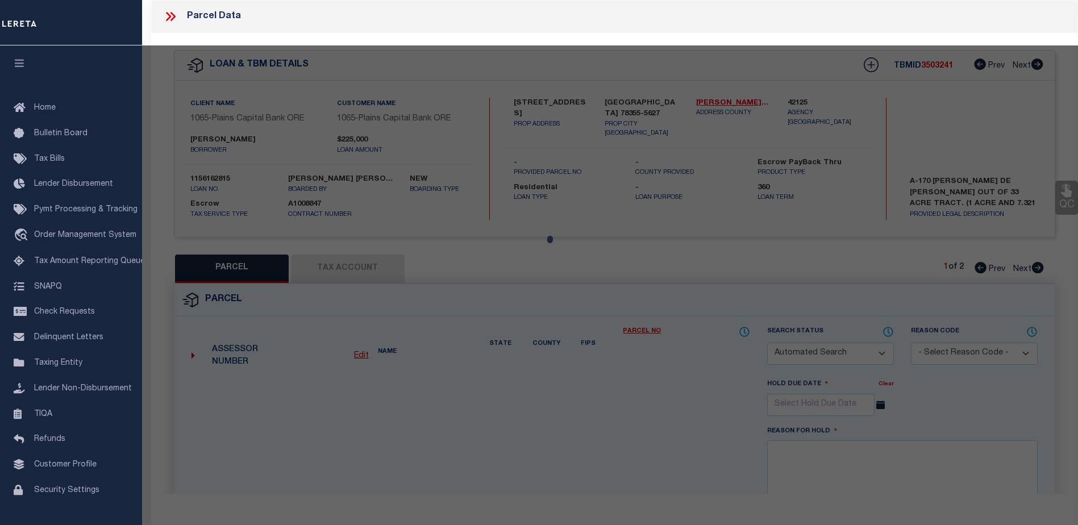
select select "CP"
type input "[PERSON_NAME] [PERSON_NAME]"
select select "AGW"
select select
type input "CR 402"
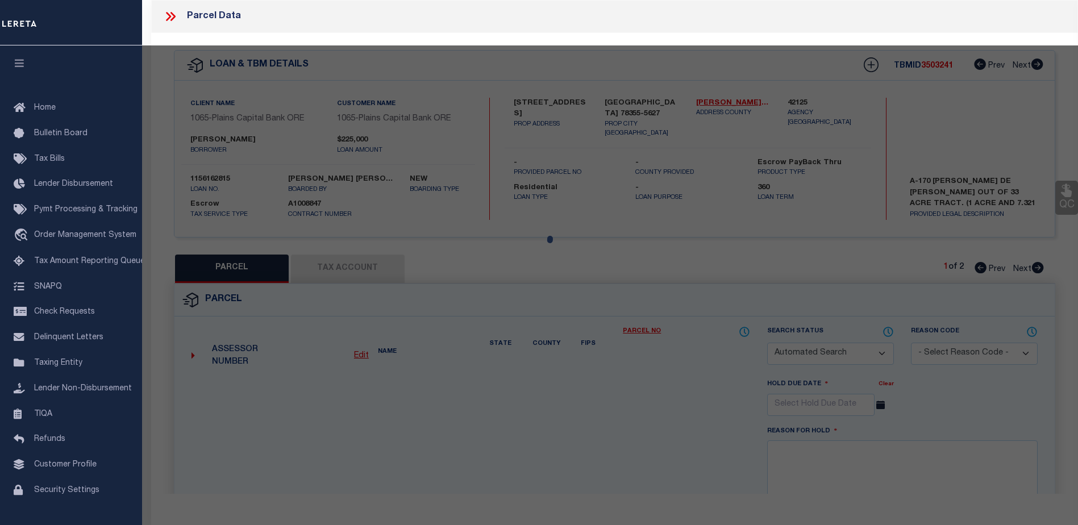
checkbox input "false"
type input "FALFURRIAS"
type textarea "A-170 [PERSON_NAME] DE [PERSON_NAME] N/2 OF S/2 OF ORG 33.285 AC TR 7.321"
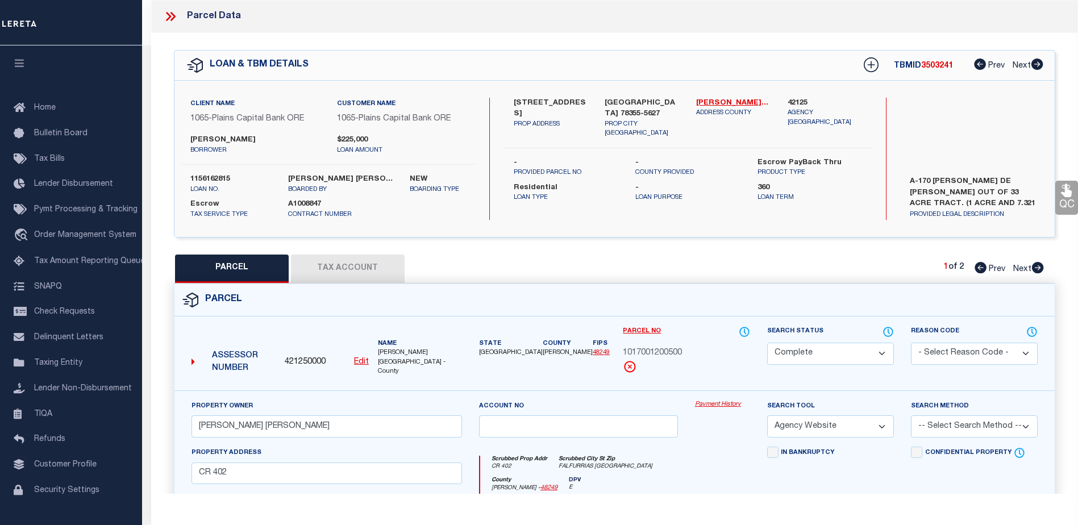
click at [720, 400] on link "Payment History" at bounding box center [722, 405] width 55 height 10
